Goal: Navigation & Orientation: Go to known website

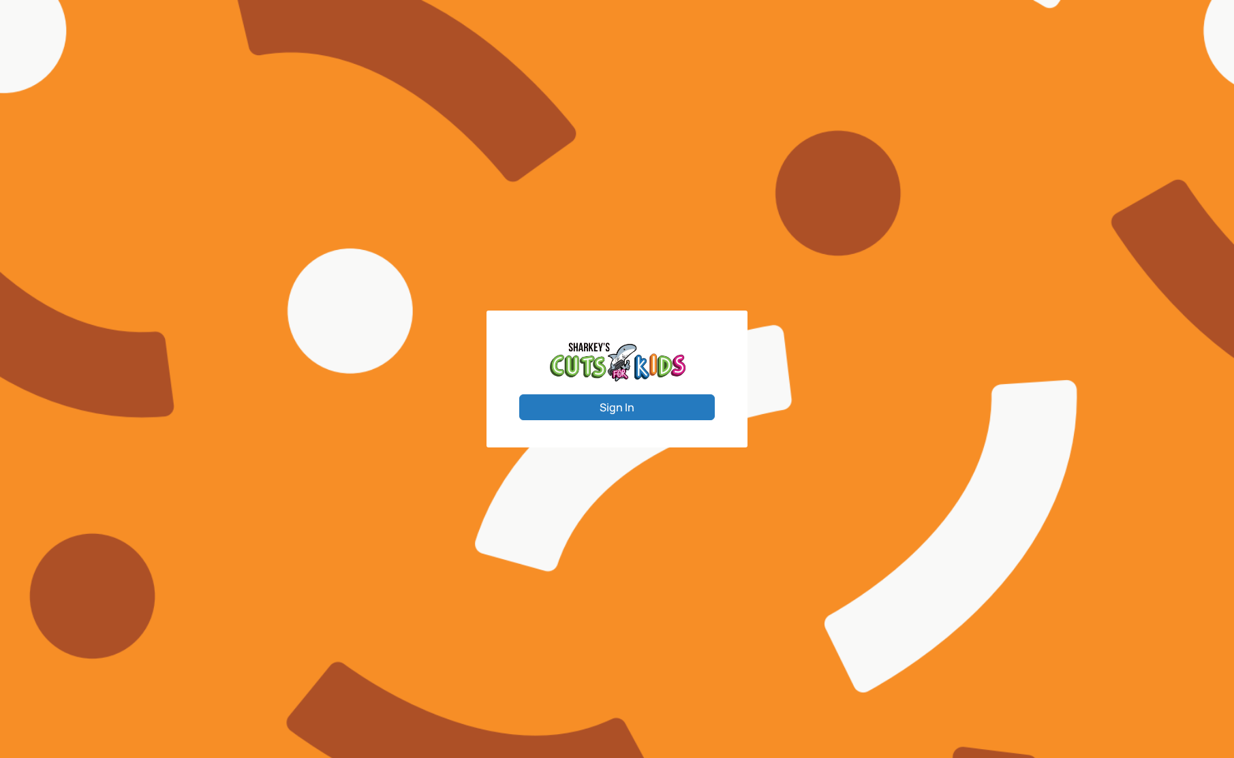
click at [578, 400] on button "Sign In" at bounding box center [617, 408] width 196 height 26
